Goal: Task Accomplishment & Management: Use online tool/utility

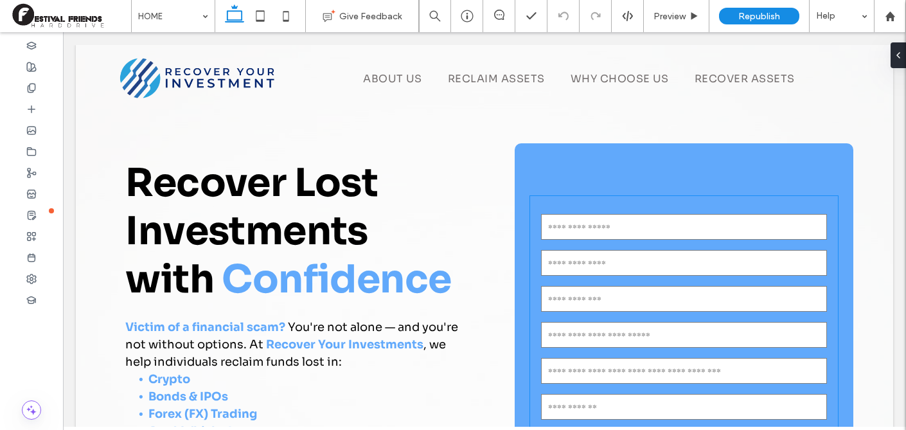
click at [745, 233] on input "text" at bounding box center [684, 227] width 286 height 26
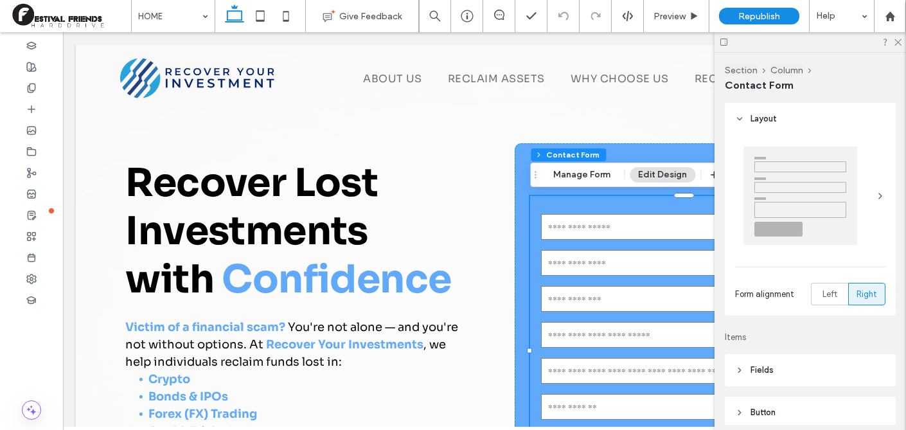
type input "*"
type input "***"
click at [606, 255] on input "email" at bounding box center [684, 263] width 286 height 26
click at [901, 42] on icon at bounding box center [898, 41] width 8 height 8
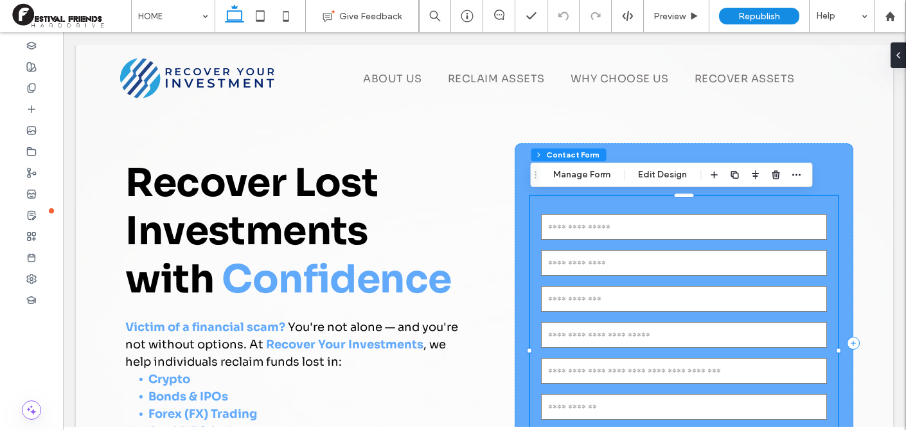
click at [572, 267] on input "email" at bounding box center [684, 263] width 286 height 26
click at [658, 176] on button "Edit Design" at bounding box center [663, 174] width 66 height 15
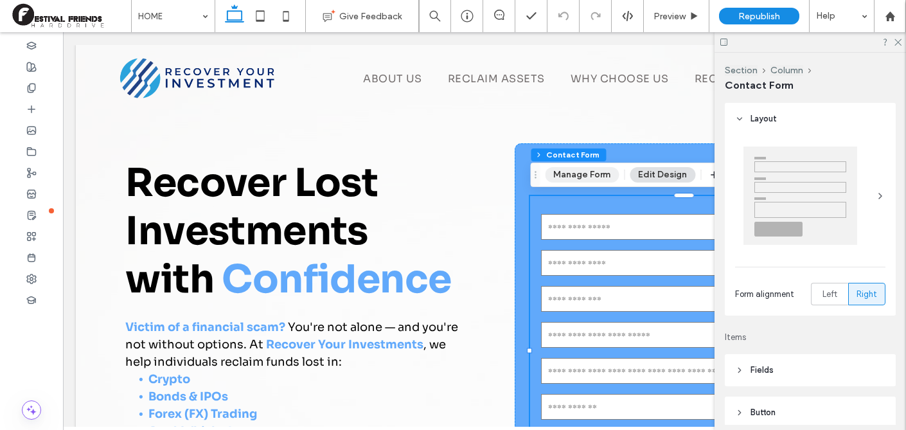
click at [579, 172] on button "Manage Form" at bounding box center [582, 174] width 74 height 15
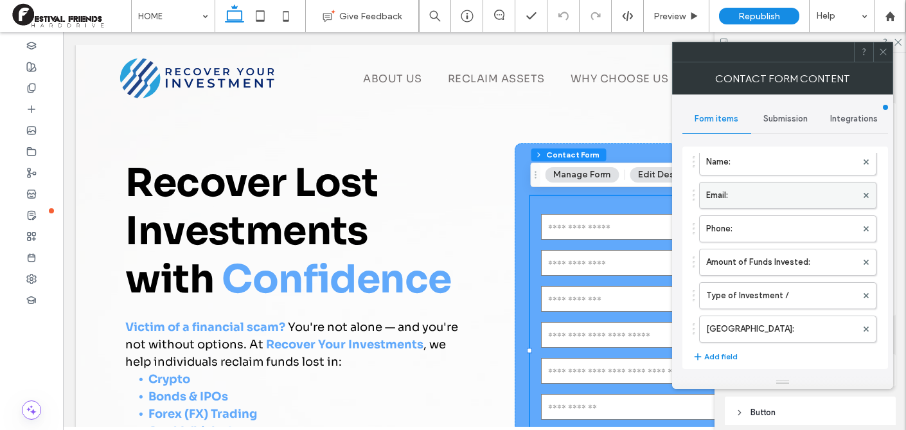
scroll to position [60, 0]
click at [775, 264] on label "Amount of Funds Invested:" at bounding box center [782, 261] width 150 height 26
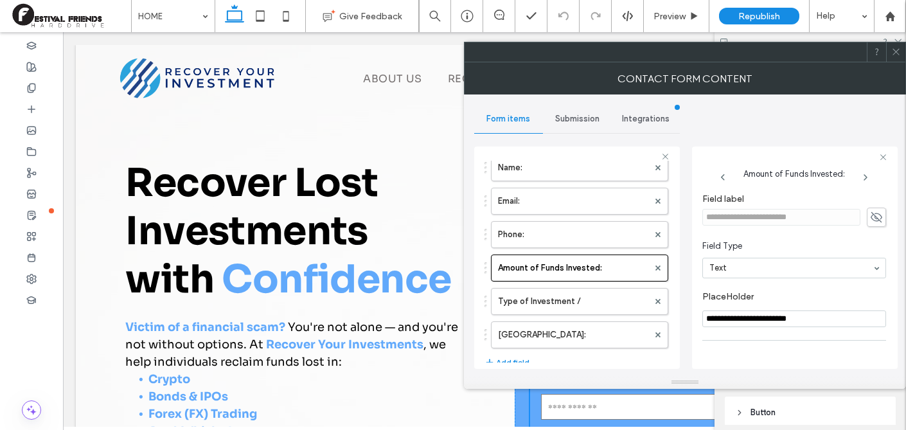
drag, startPoint x: 833, startPoint y: 314, endPoint x: 818, endPoint y: 314, distance: 14.8
click at [818, 314] on input "**********" at bounding box center [795, 319] width 184 height 17
drag, startPoint x: 786, startPoint y: 318, endPoint x: 688, endPoint y: 314, distance: 98.4
click at [688, 314] on div "**********" at bounding box center [685, 236] width 422 height 282
click at [519, 305] on label "Type of Investment /" at bounding box center [573, 302] width 150 height 26
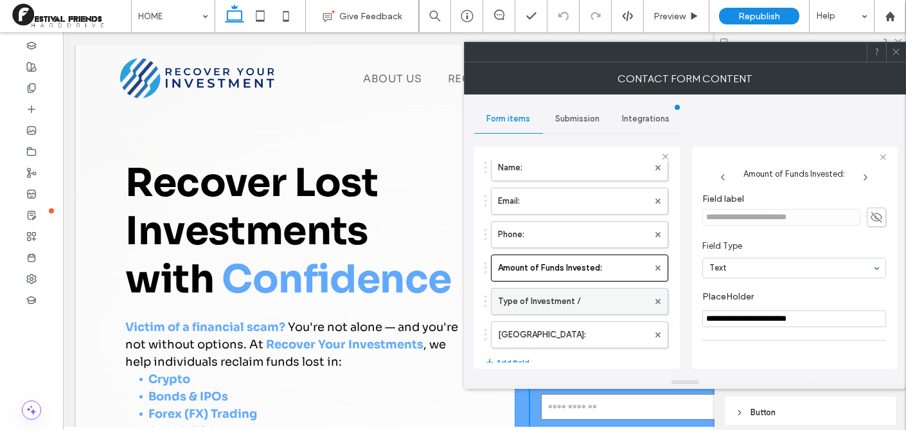
type input "**********"
click at [755, 323] on input "**********" at bounding box center [795, 319] width 184 height 17
click at [898, 55] on icon at bounding box center [897, 52] width 10 height 10
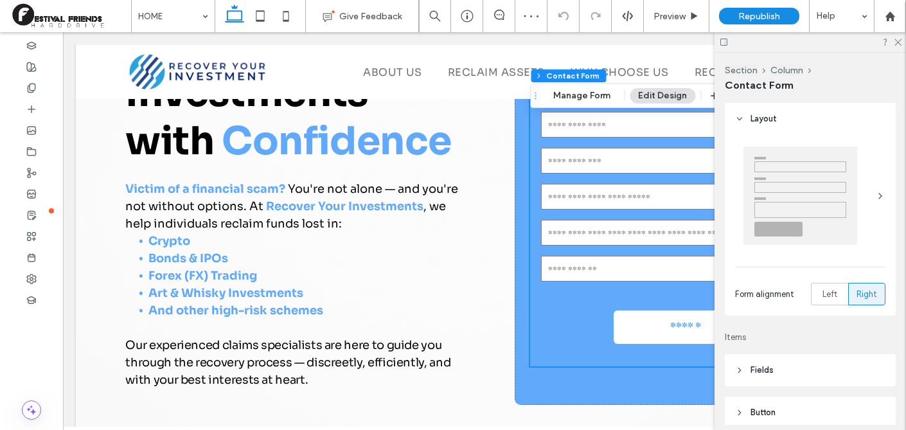
scroll to position [138, 0]
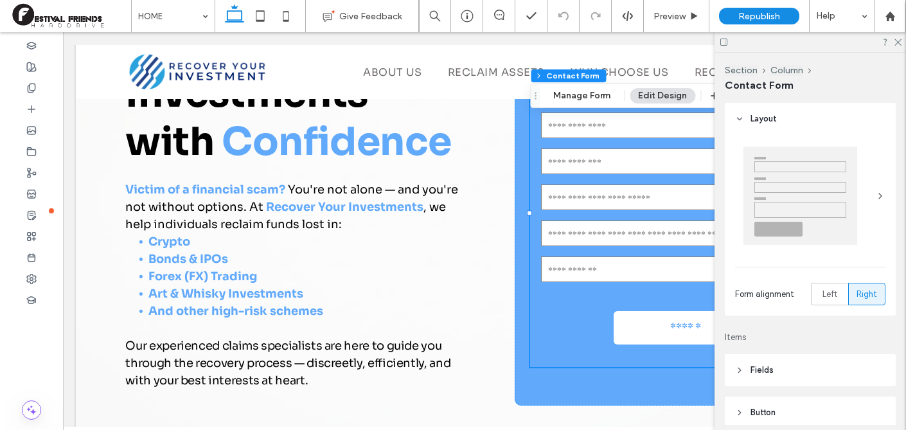
click at [634, 277] on input "text" at bounding box center [684, 270] width 286 height 26
click at [575, 99] on button "Manage Form" at bounding box center [582, 95] width 74 height 15
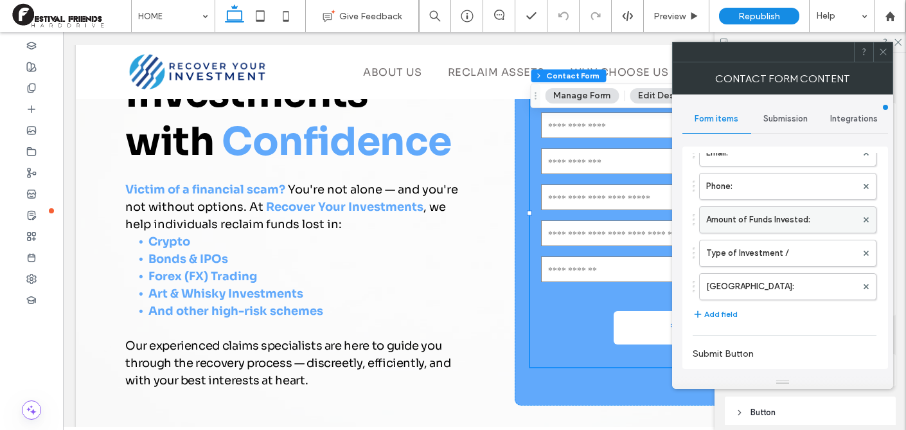
scroll to position [81, 0]
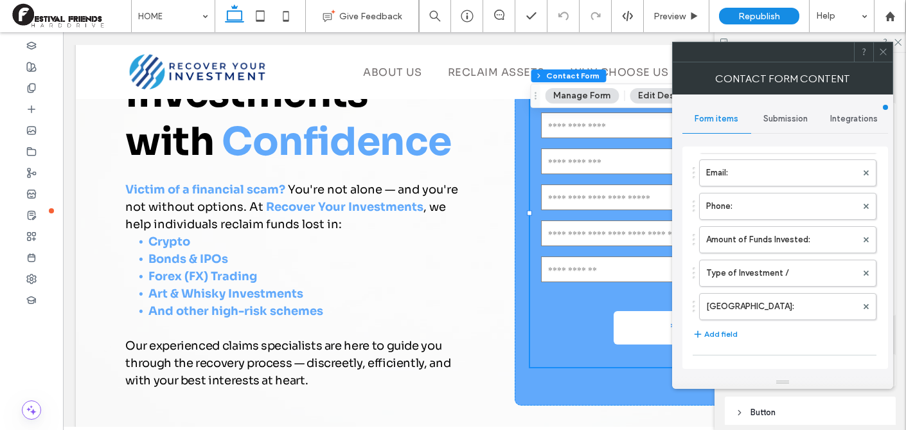
click at [592, 277] on input "text" at bounding box center [684, 270] width 286 height 26
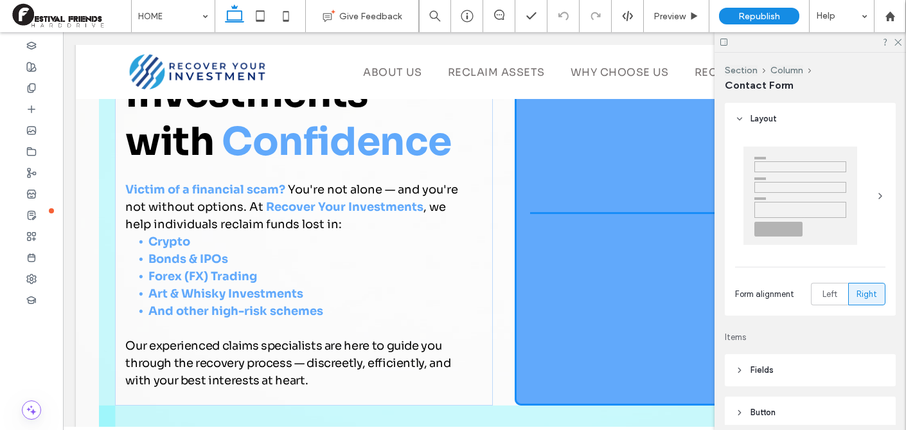
drag, startPoint x: 610, startPoint y: 276, endPoint x: 538, endPoint y: 260, distance: 73.9
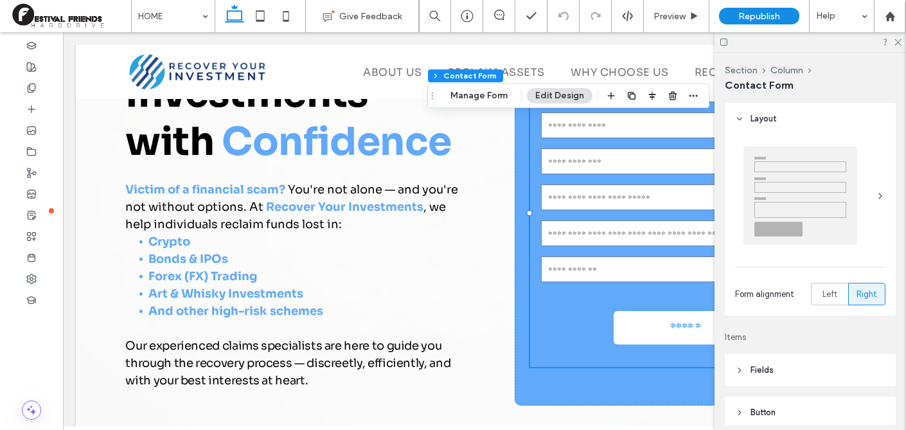
click at [594, 204] on input "text" at bounding box center [684, 198] width 286 height 26
click at [475, 85] on div "Section Column Contact Form Manage Form Edit Design" at bounding box center [569, 96] width 282 height 24
click at [473, 96] on button "Manage Form" at bounding box center [479, 95] width 74 height 15
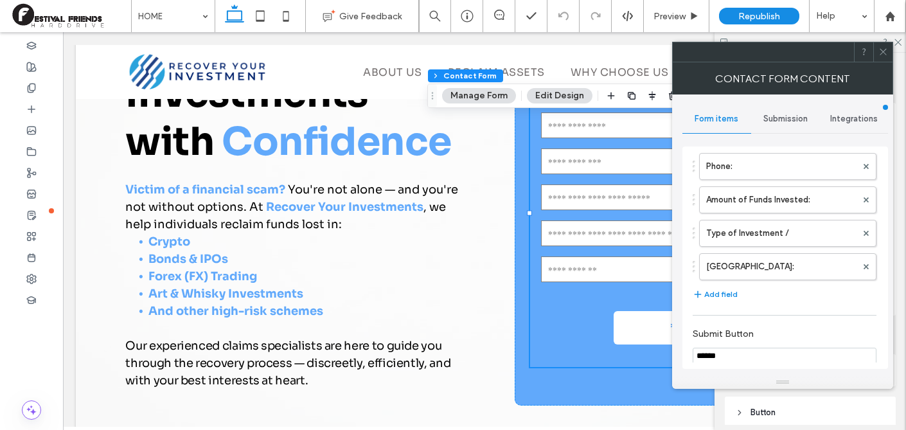
scroll to position [116, 0]
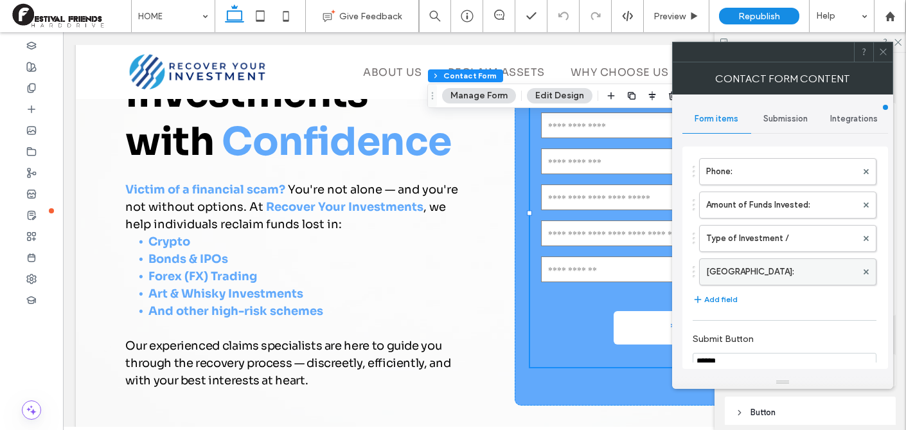
click at [805, 275] on label "[GEOGRAPHIC_DATA]:" at bounding box center [782, 272] width 150 height 26
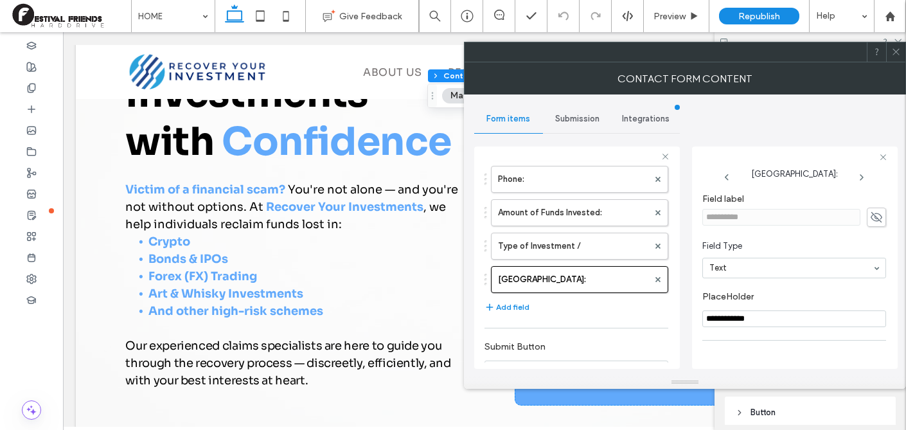
drag, startPoint x: 799, startPoint y: 322, endPoint x: 688, endPoint y: 313, distance: 111.6
click at [688, 313] on div "**********" at bounding box center [685, 236] width 422 height 282
click at [904, 51] on div at bounding box center [896, 51] width 19 height 19
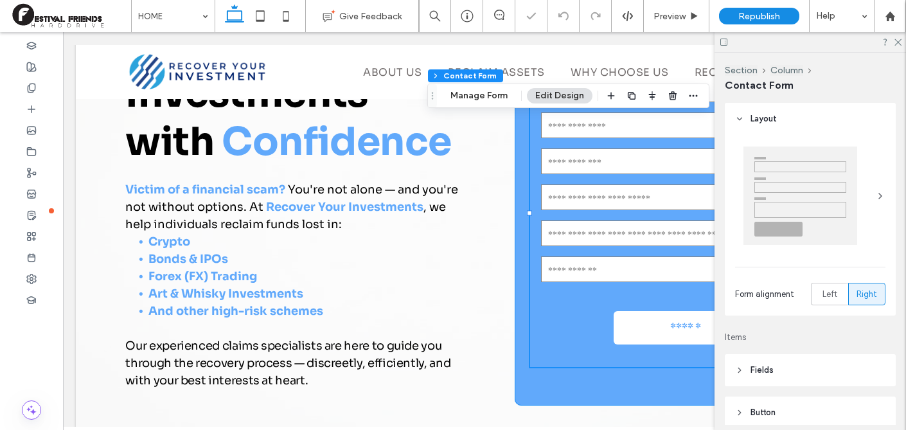
click at [565, 392] on div "Contact us Name: Email: Phone: Amount of Funds Invested: Type of Investment / […" at bounding box center [684, 206] width 339 height 400
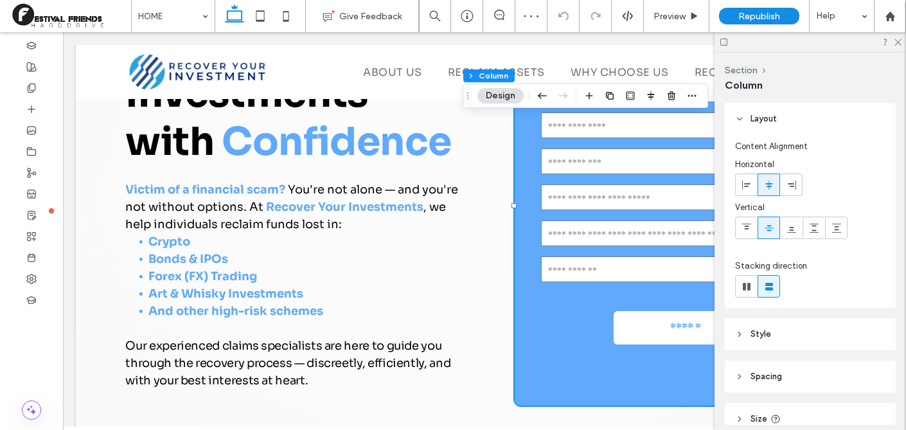
scroll to position [104, 0]
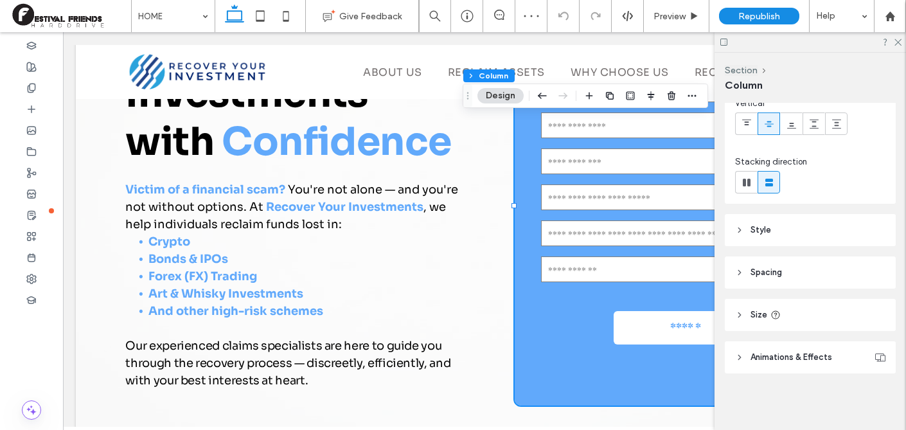
click at [786, 225] on header "Style" at bounding box center [810, 230] width 171 height 32
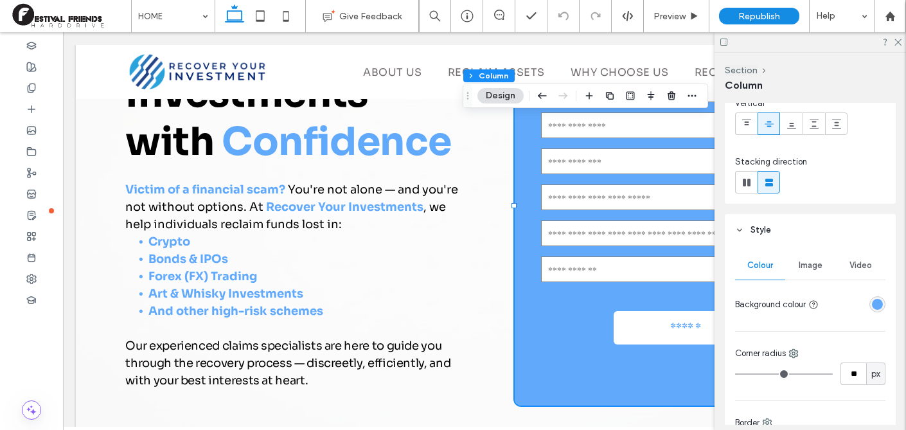
click at [878, 305] on div "rgba(97, 169, 251, 1)" at bounding box center [877, 304] width 11 height 11
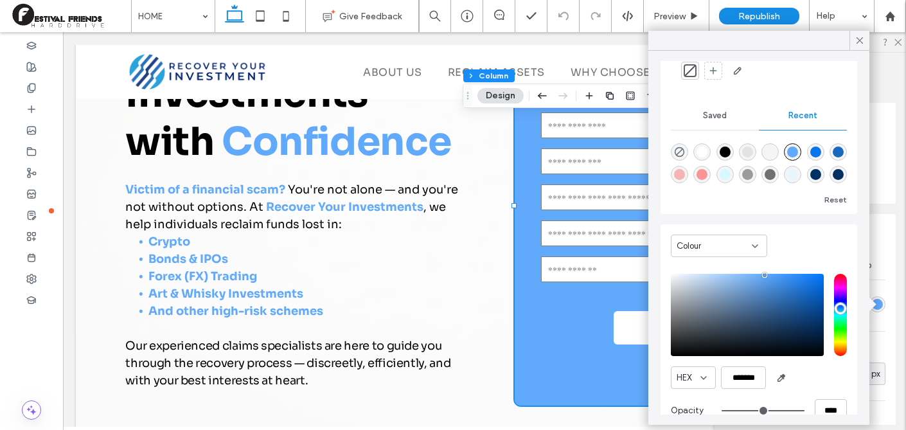
scroll to position [98, 0]
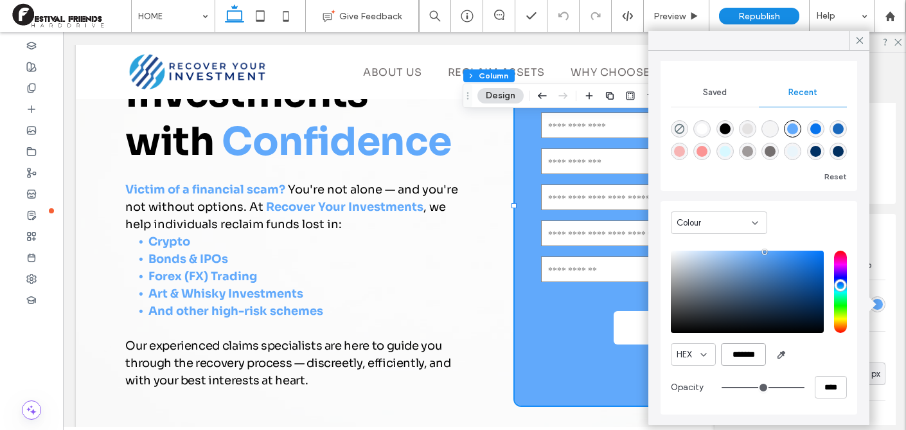
click at [761, 354] on input "*******" at bounding box center [743, 354] width 45 height 23
click at [700, 360] on div "HEX" at bounding box center [689, 354] width 24 height 13
click at [693, 404] on span "RGB" at bounding box center [685, 399] width 17 height 13
